Goal: Task Accomplishment & Management: Manage account settings

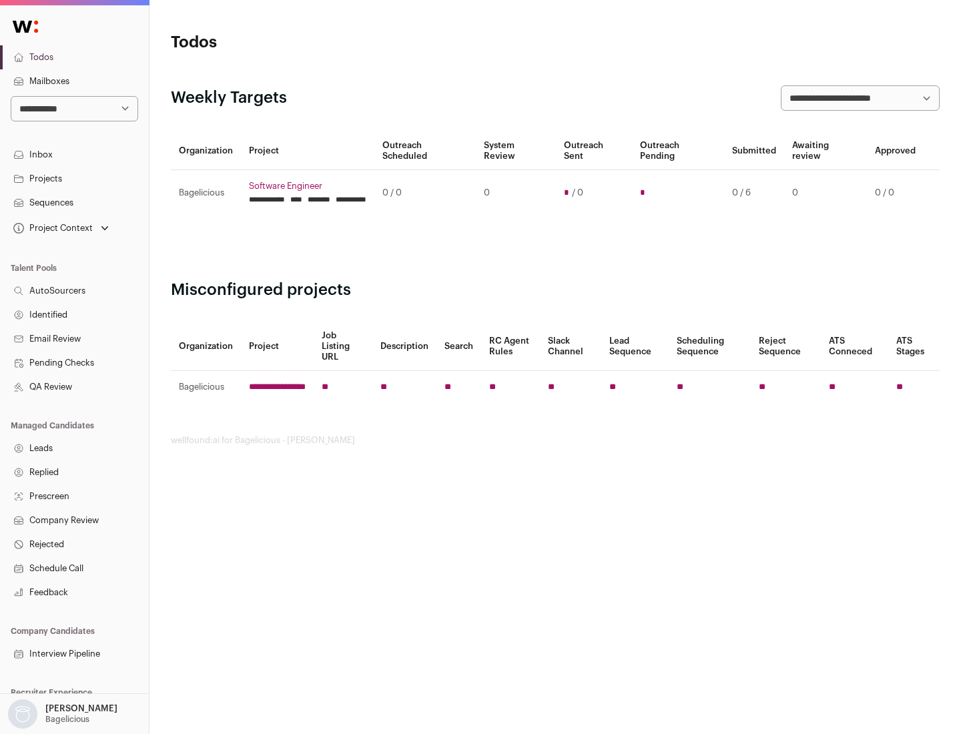
click at [74, 178] on link "Projects" at bounding box center [74, 179] width 149 height 24
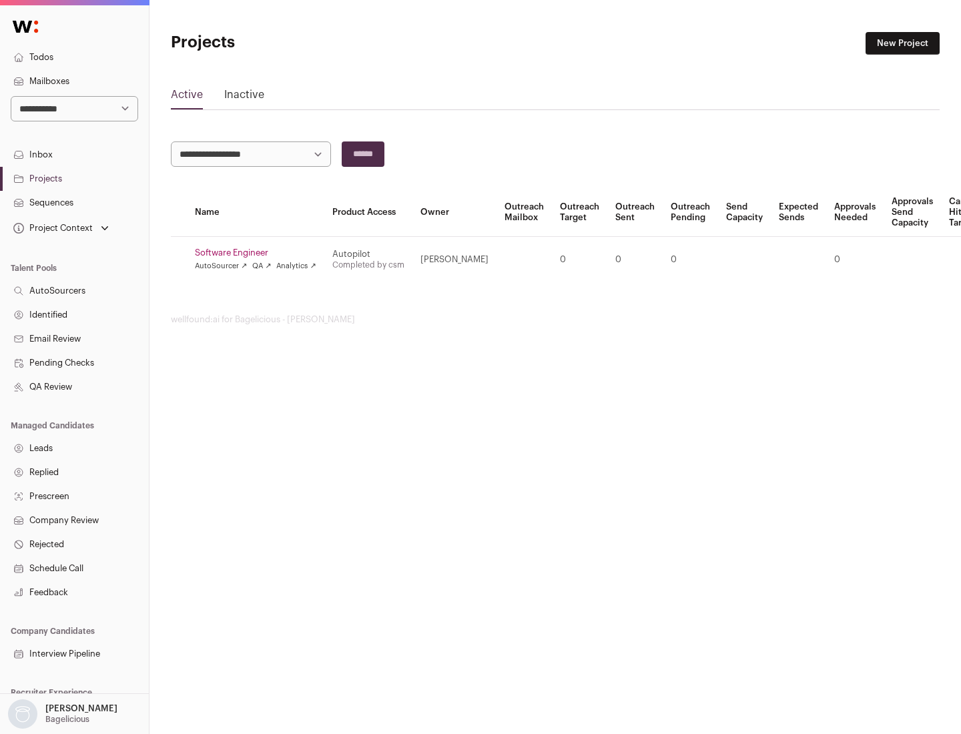
click at [260, 253] on link "Software Engineer" at bounding box center [255, 252] width 121 height 11
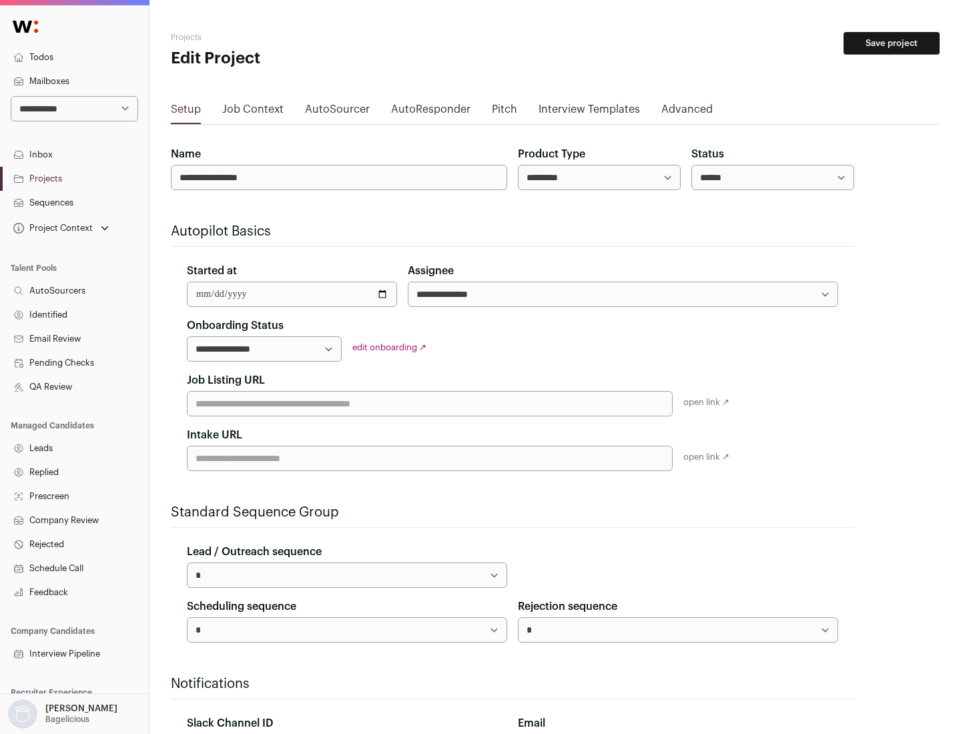
click at [891, 43] on button "Save project" at bounding box center [891, 43] width 96 height 23
